Goal: Book appointment/travel/reservation

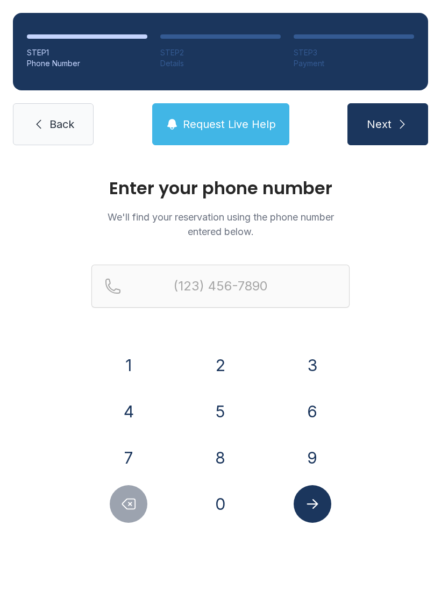
click at [227, 457] on button "8" at bounding box center [221, 458] width 38 height 38
click at [128, 360] on button "1" at bounding box center [129, 365] width 38 height 38
click at [140, 447] on button "7" at bounding box center [129, 458] width 38 height 38
click at [221, 354] on button "2" at bounding box center [221, 365] width 38 height 38
click at [225, 405] on button "5" at bounding box center [221, 411] width 38 height 38
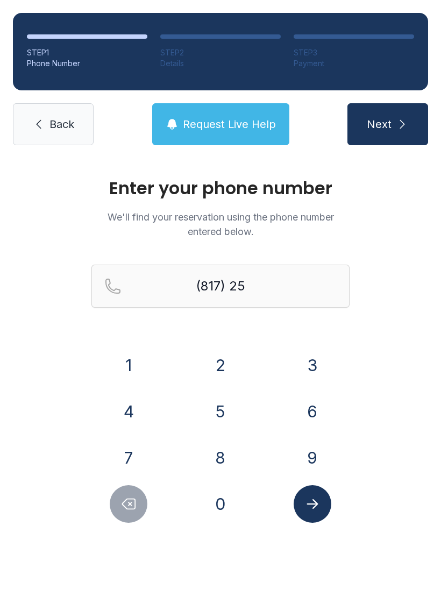
click at [324, 354] on button "3" at bounding box center [312, 365] width 38 height 38
click at [305, 444] on button "9" at bounding box center [312, 458] width 38 height 38
click at [220, 412] on button "5" at bounding box center [221, 411] width 38 height 38
click at [126, 402] on button "4" at bounding box center [129, 411] width 38 height 38
click at [308, 457] on button "9" at bounding box center [312, 458] width 38 height 38
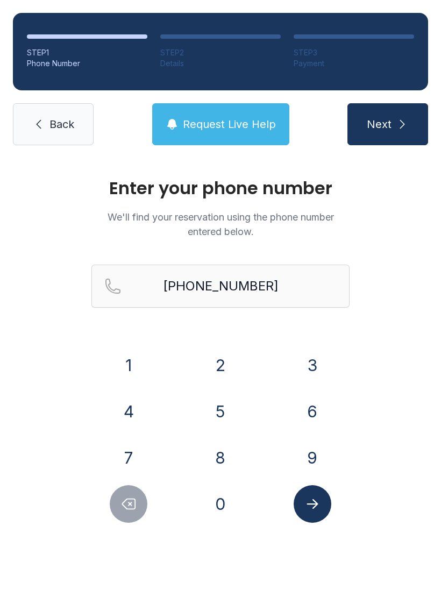
click at [316, 505] on icon "Submit lookup form" at bounding box center [311, 504] width 11 height 10
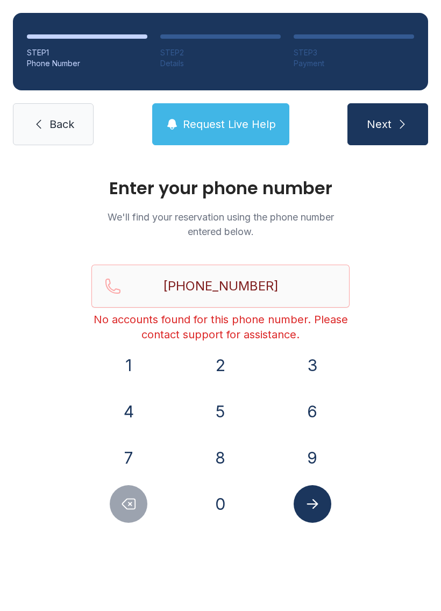
click at [126, 512] on button "Delete number" at bounding box center [129, 504] width 38 height 38
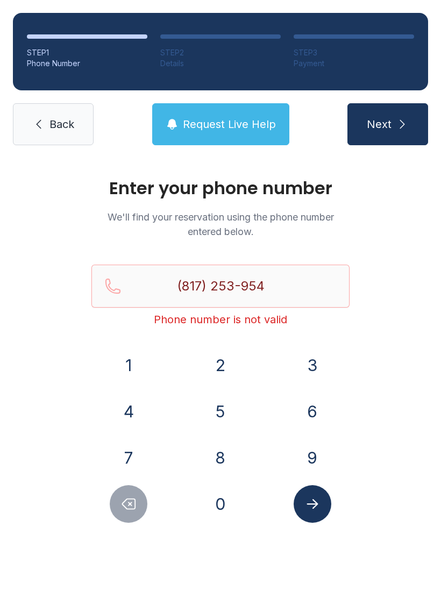
click at [126, 512] on button "Delete number" at bounding box center [129, 504] width 38 height 38
click at [125, 511] on icon "Delete number" at bounding box center [128, 504] width 16 height 16
click at [121, 512] on button "Delete number" at bounding box center [129, 504] width 38 height 38
click at [120, 511] on icon "Delete number" at bounding box center [128, 504] width 16 height 16
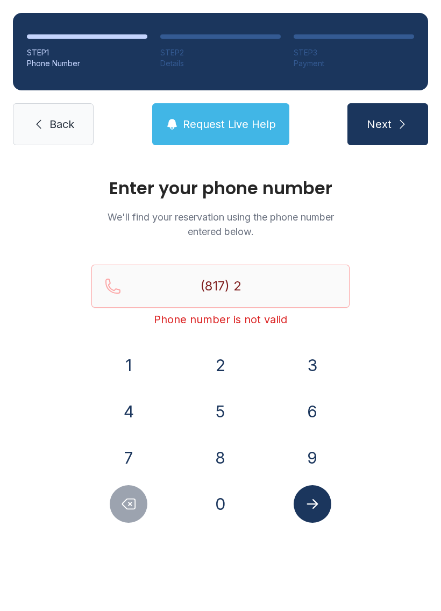
click at [123, 508] on icon "Delete number" at bounding box center [128, 504] width 16 height 16
click at [125, 512] on button "Delete number" at bounding box center [129, 504] width 38 height 38
type input "(8"
click at [125, 512] on button "Delete number" at bounding box center [129, 504] width 38 height 38
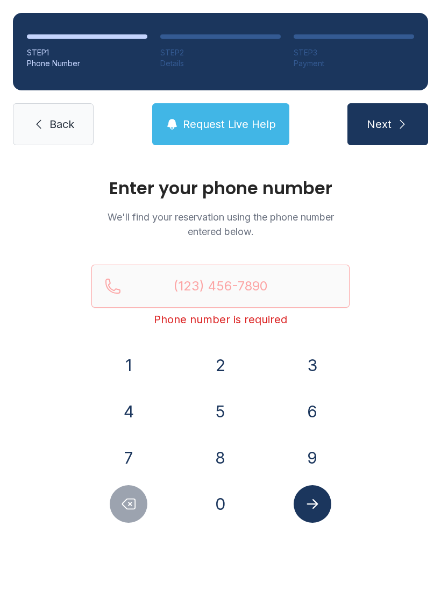
click at [223, 458] on button "8" at bounding box center [221, 458] width 38 height 38
click at [132, 368] on button "1" at bounding box center [129, 365] width 38 height 38
click at [139, 452] on button "7" at bounding box center [129, 458] width 38 height 38
click at [221, 359] on button "2" at bounding box center [221, 365] width 38 height 38
click at [224, 403] on button "5" at bounding box center [221, 411] width 38 height 38
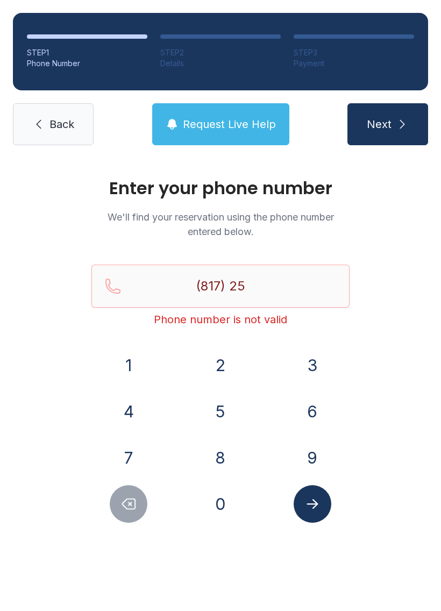
click at [314, 348] on button "3" at bounding box center [312, 365] width 38 height 38
click at [318, 444] on button "9" at bounding box center [312, 458] width 38 height 38
click at [229, 417] on button "5" at bounding box center [221, 411] width 38 height 38
click at [137, 410] on button "4" at bounding box center [129, 411] width 38 height 38
click at [313, 449] on button "9" at bounding box center [312, 458] width 38 height 38
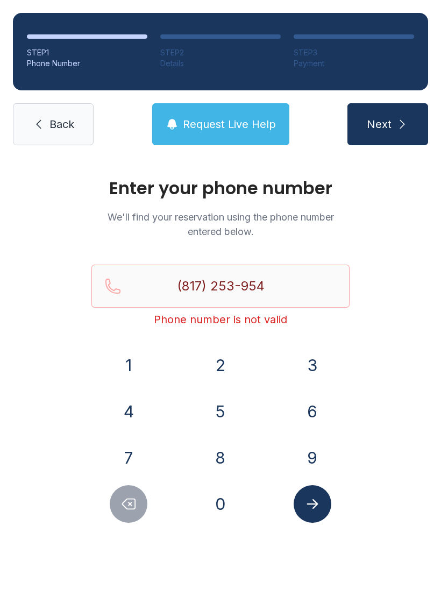
type input "[PHONE_NUMBER]"
click at [310, 502] on icon "Submit lookup form" at bounding box center [312, 504] width 16 height 16
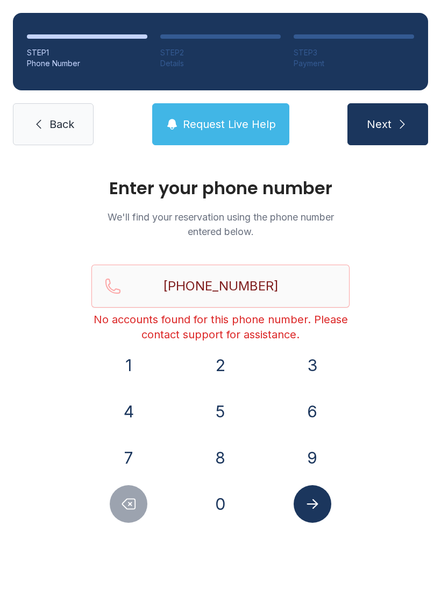
click at [47, 119] on link "Back" at bounding box center [53, 124] width 81 height 42
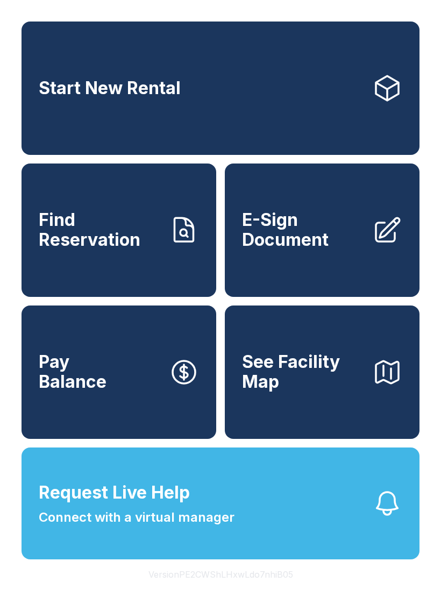
click at [167, 232] on link "Find Reservation" at bounding box center [119, 229] width 195 height 133
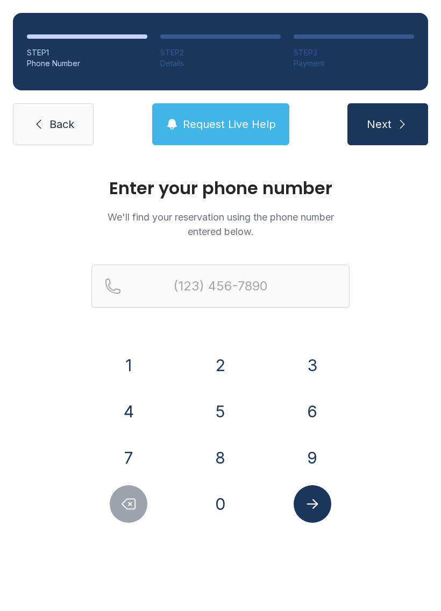
click at [145, 403] on button "4" at bounding box center [129, 411] width 38 height 38
click at [315, 403] on button "6" at bounding box center [312, 411] width 38 height 38
click at [316, 452] on button "9" at bounding box center [312, 458] width 38 height 38
click at [219, 412] on button "5" at bounding box center [221, 411] width 38 height 38
click at [297, 348] on div "3" at bounding box center [312, 365] width 75 height 38
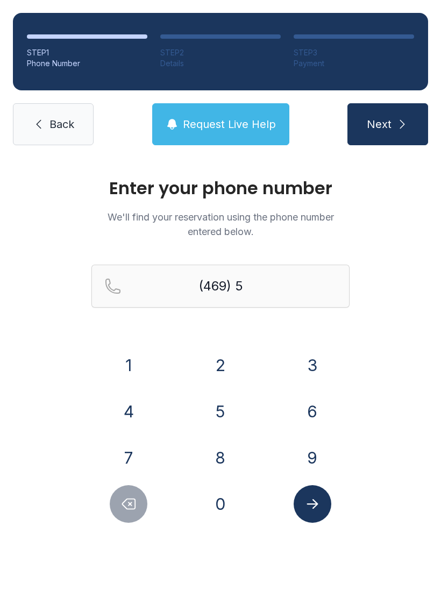
click at [229, 408] on button "5" at bounding box center [221, 411] width 38 height 38
click at [245, 488] on div "0" at bounding box center [220, 504] width 75 height 38
click at [142, 454] on button "7" at bounding box center [129, 458] width 38 height 38
click at [133, 406] on button "4" at bounding box center [129, 411] width 38 height 38
click at [125, 366] on button "1" at bounding box center [129, 365] width 38 height 38
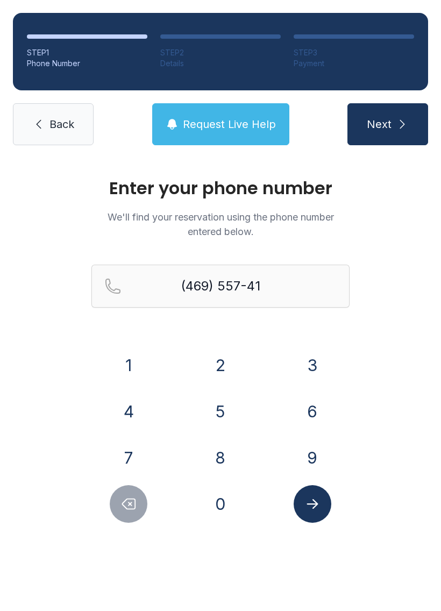
click at [331, 500] on button "Submit lookup form" at bounding box center [312, 504] width 38 height 38
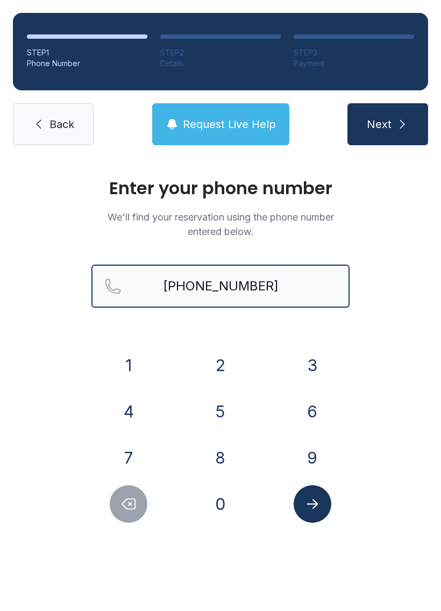
click at [387, 124] on button "Next" at bounding box center [387, 124] width 81 height 42
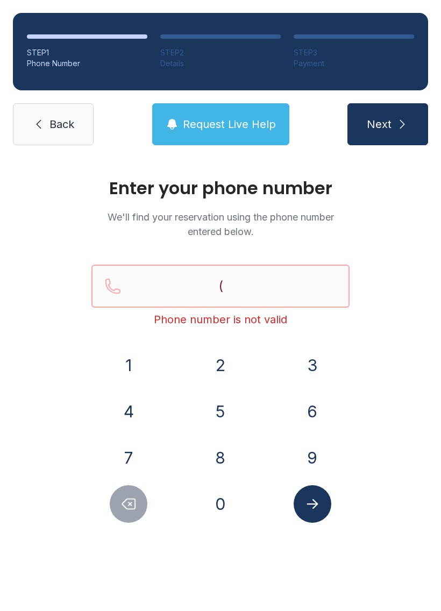
type input "("
click at [58, 114] on link "Back" at bounding box center [53, 124] width 81 height 42
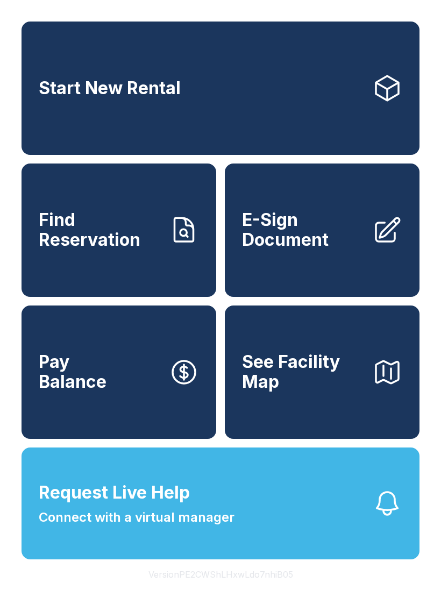
click at [377, 103] on icon at bounding box center [387, 88] width 30 height 30
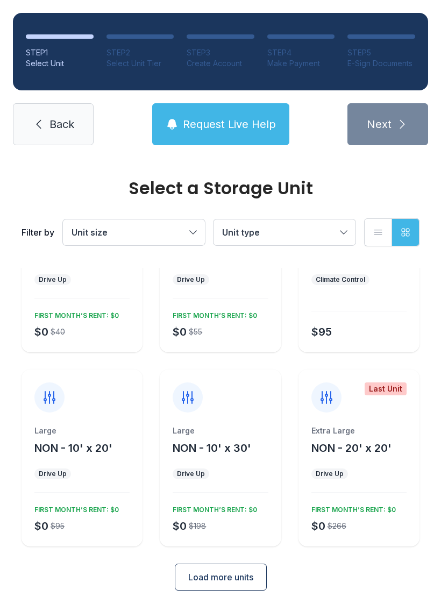
scroll to position [94, 0]
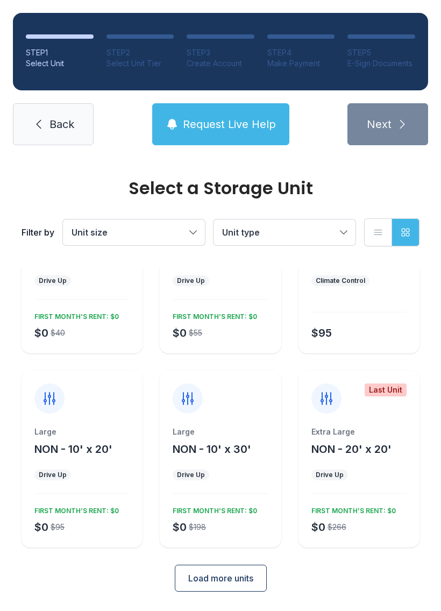
click at [56, 491] on div "Large NON - 10' x 20' Drive Up $0 $95 FIRST MONTH’S RENT: $0" at bounding box center [82, 486] width 121 height 121
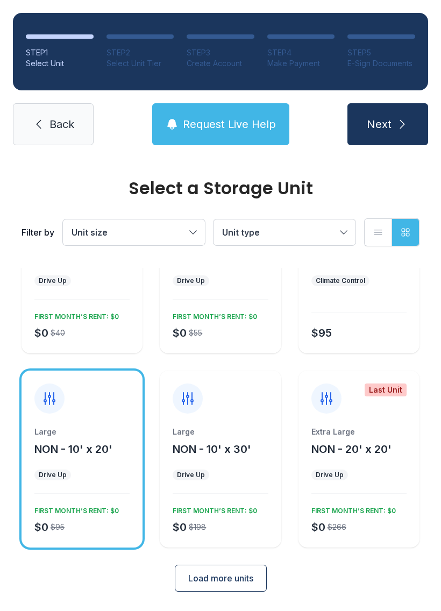
click at [403, 115] on button "Next" at bounding box center [387, 124] width 81 height 42
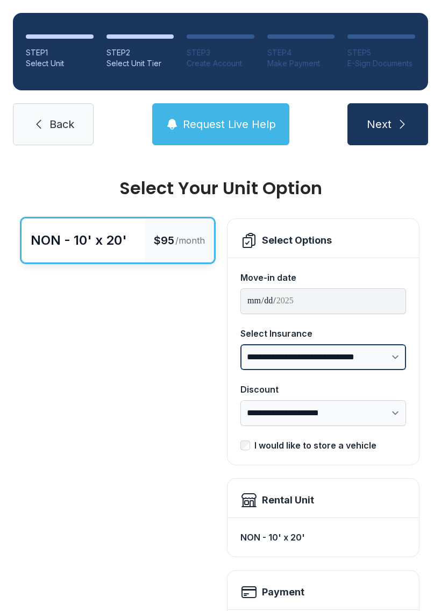
click at [389, 357] on select "**********" at bounding box center [323, 357] width 166 height 26
click at [382, 350] on select "**********" at bounding box center [323, 357] width 166 height 26
click at [347, 353] on select "**********" at bounding box center [323, 357] width 166 height 26
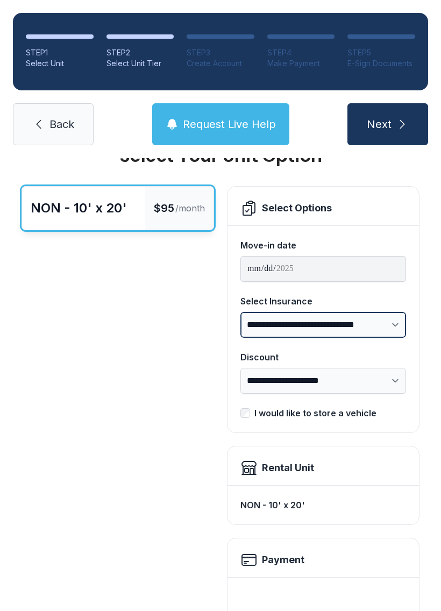
scroll to position [27, 0]
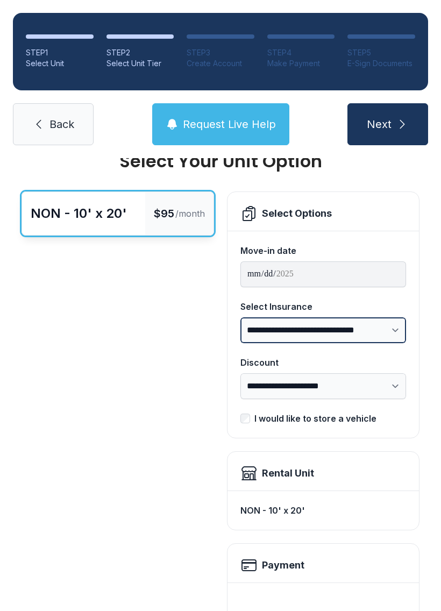
click at [375, 329] on select "**********" at bounding box center [323, 330] width 166 height 26
click at [372, 324] on select "**********" at bounding box center [323, 330] width 166 height 26
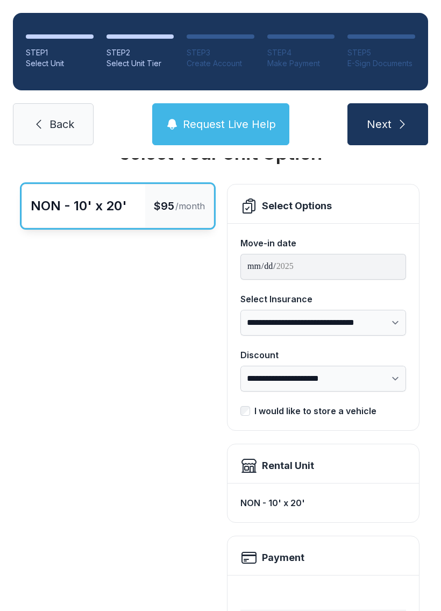
scroll to position [34, 0]
click at [382, 319] on select "**********" at bounding box center [323, 323] width 166 height 26
select select "**********"
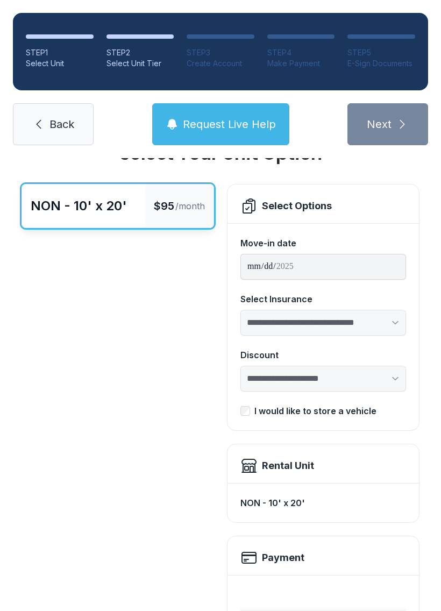
click at [66, 129] on span "Back" at bounding box center [61, 124] width 25 height 15
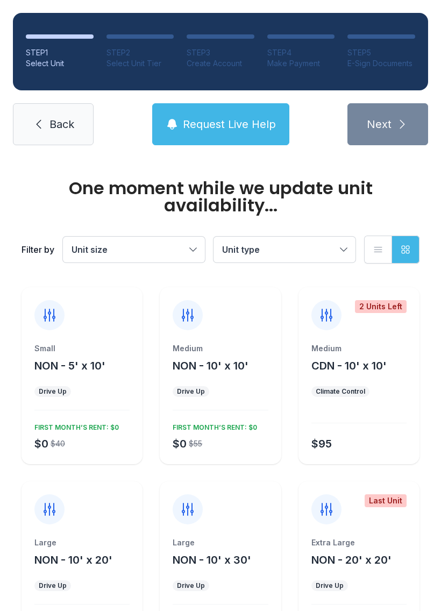
click at [80, 121] on link "Back" at bounding box center [53, 124] width 81 height 42
